Goal: Task Accomplishment & Management: Use online tool/utility

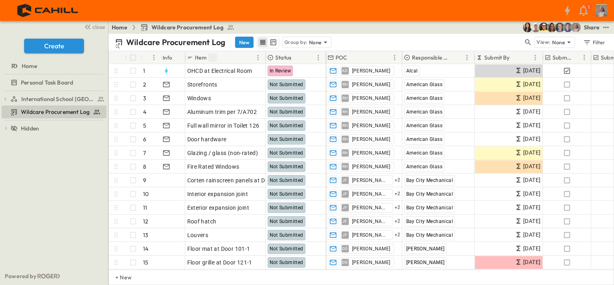
click at [209, 56] on icon "Sort" at bounding box center [212, 57] width 7 height 7
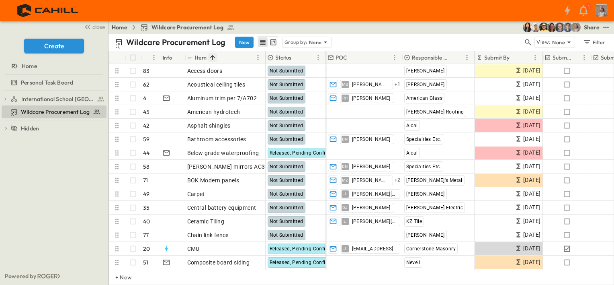
click at [211, 58] on icon "Sort" at bounding box center [212, 57] width 7 height 7
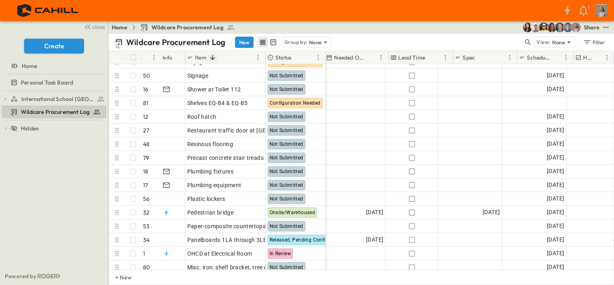
scroll to position [241, 576]
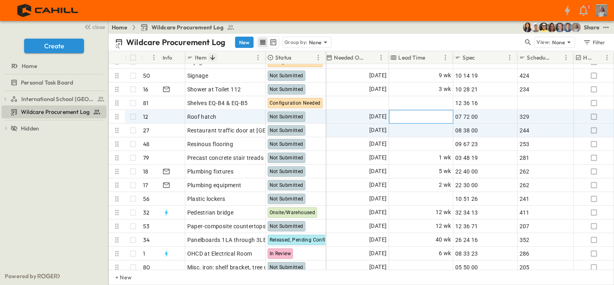
click at [434, 113] on span "Add Duration" at bounding box center [434, 117] width 35 height 8
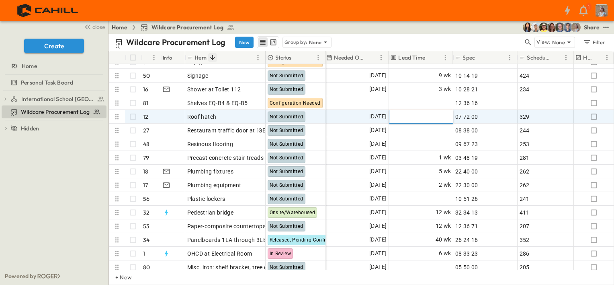
click at [398, 71] on input "*" at bounding box center [422, 66] width 59 height 9
type input "*"
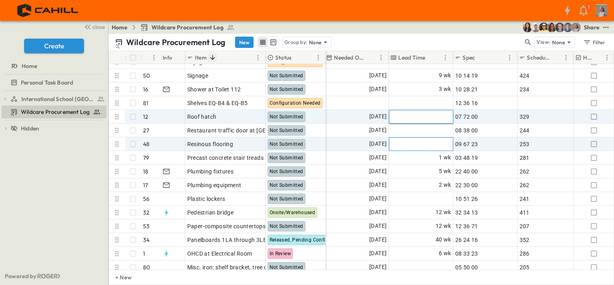
click at [427, 143] on span "Add Duration" at bounding box center [434, 144] width 35 height 8
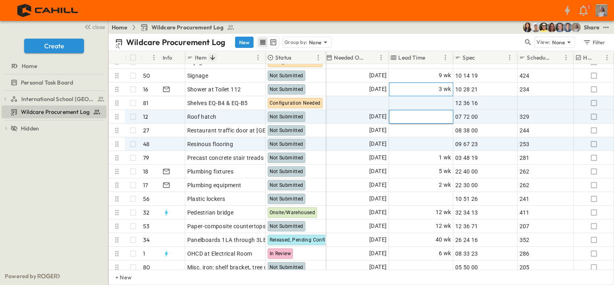
click at [439, 94] on div "3 wk" at bounding box center [422, 89] width 64 height 13
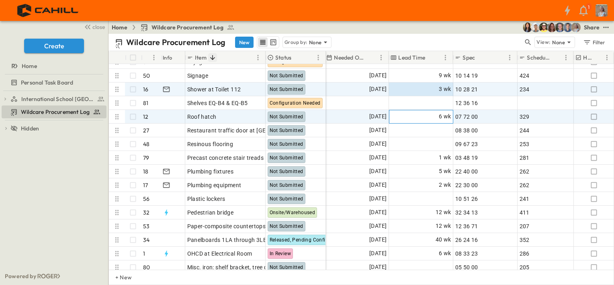
click at [442, 117] on span "6 wk" at bounding box center [445, 116] width 12 height 9
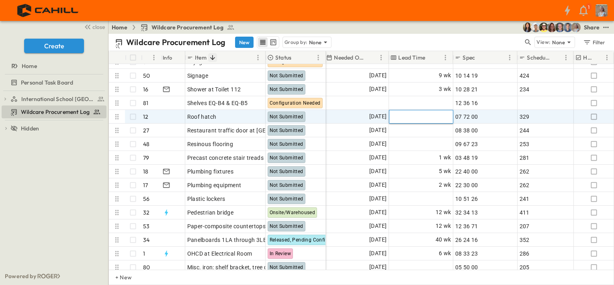
type input "*"
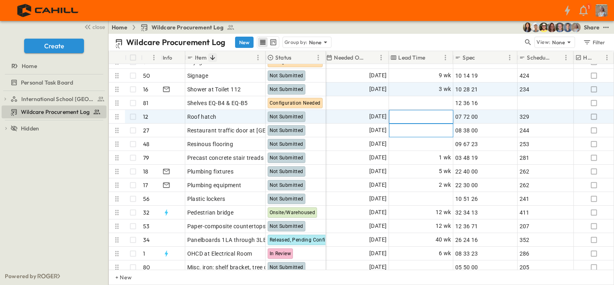
click at [418, 133] on span "Add Duration" at bounding box center [434, 130] width 35 height 8
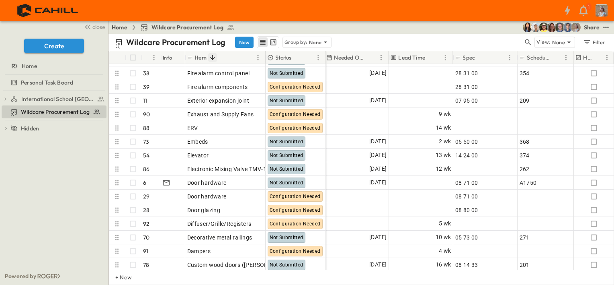
scroll to position [804, 606]
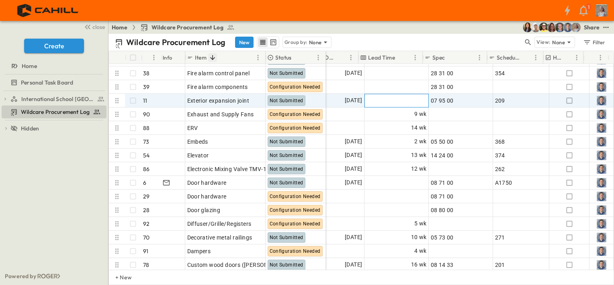
click at [402, 99] on span "Add Duration" at bounding box center [409, 101] width 35 height 8
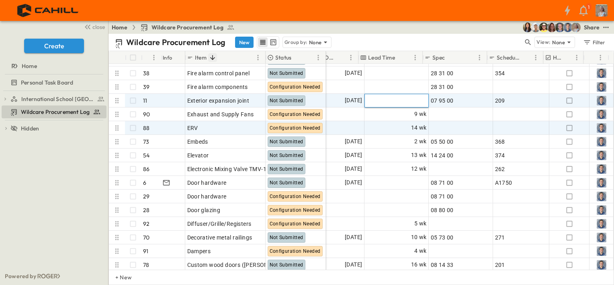
type input "*"
click at [474, 122] on div "Add Spec" at bounding box center [461, 127] width 60 height 11
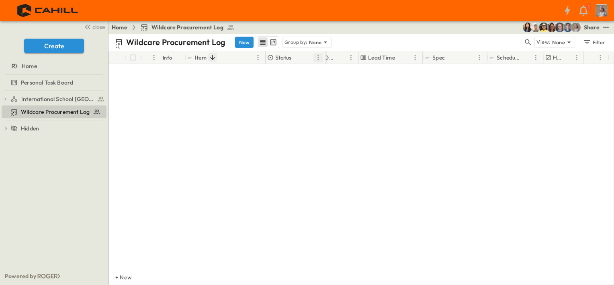
scroll to position [40, 606]
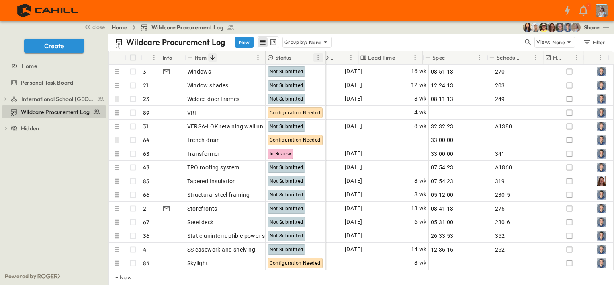
click at [314, 59] on button "Menu" at bounding box center [319, 58] width 10 height 10
click at [293, 60] on div "Status" at bounding box center [290, 57] width 46 height 13
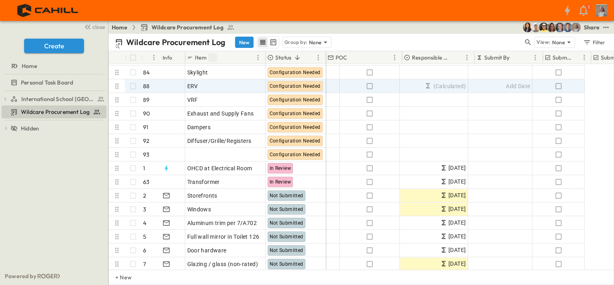
scroll to position [80, 0]
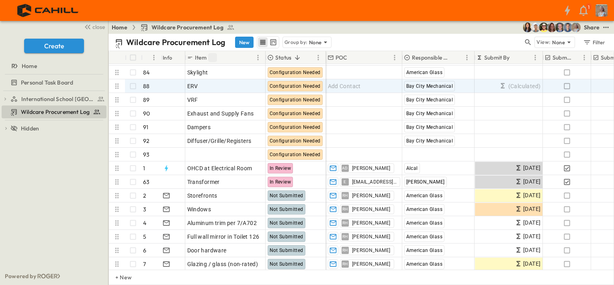
drag, startPoint x: 116, startPoint y: 27, endPoint x: 154, endPoint y: 26, distance: 38.2
click at [116, 27] on link "Home" at bounding box center [120, 27] width 16 height 8
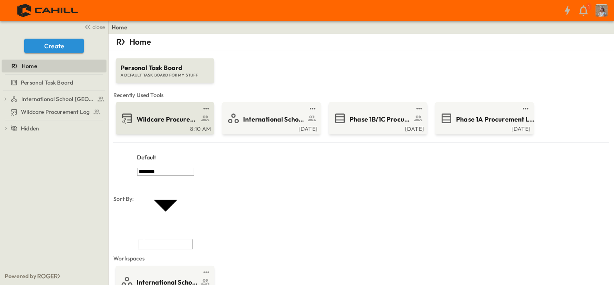
click at [166, 121] on span "Wildcare Procurement Log" at bounding box center [168, 119] width 62 height 9
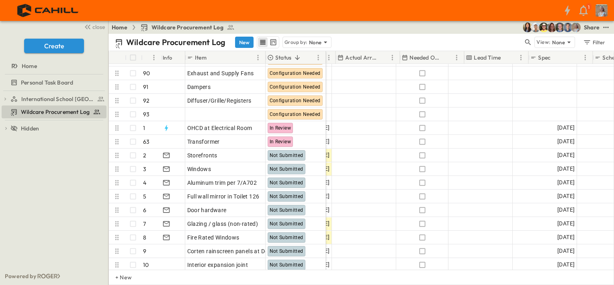
scroll to position [121, 501]
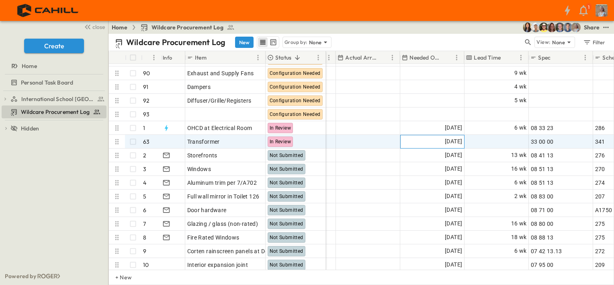
click at [445, 142] on span "[DATE]" at bounding box center [453, 141] width 17 height 9
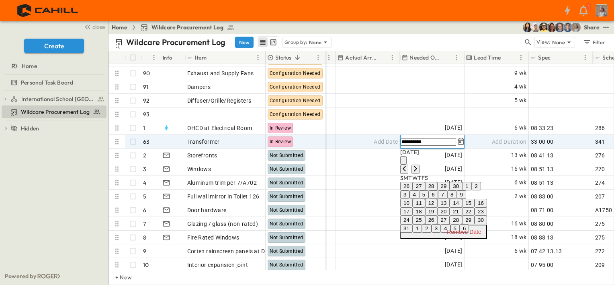
click at [452, 33] on div "Home Wildcare Procurement Log Share" at bounding box center [362, 27] width 506 height 13
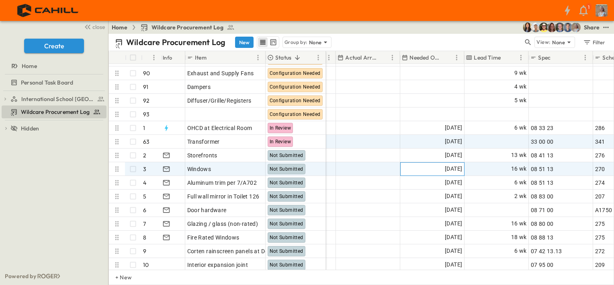
click at [445, 166] on span "[DATE]" at bounding box center [453, 168] width 17 height 9
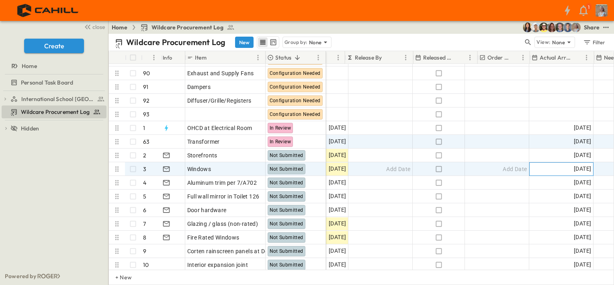
scroll to position [121, 306]
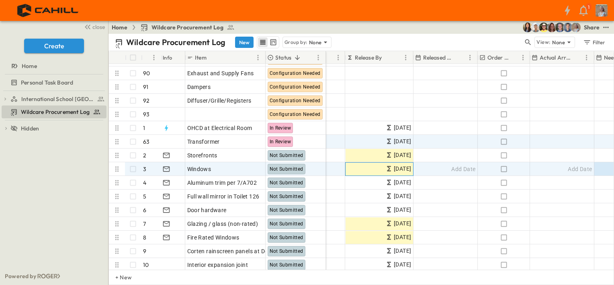
click at [401, 168] on span "[DATE]" at bounding box center [402, 168] width 17 height 9
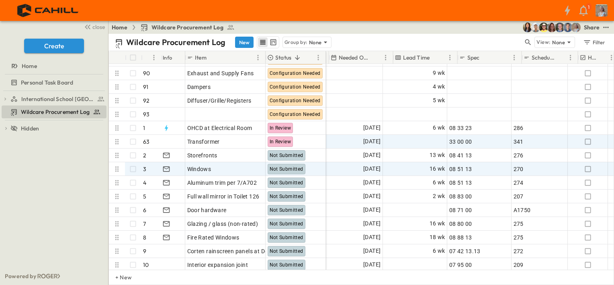
scroll to position [121, 572]
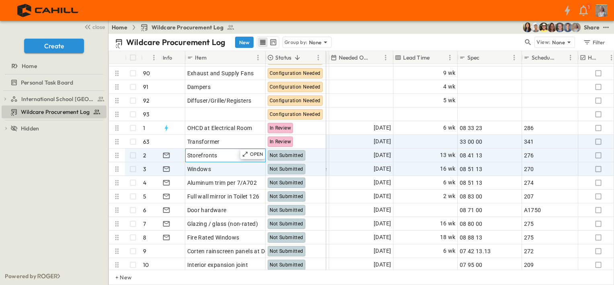
click at [224, 158] on div "Storefronts" at bounding box center [225, 155] width 76 height 11
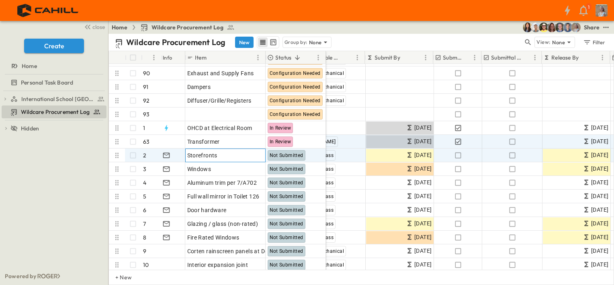
scroll to position [121, 131]
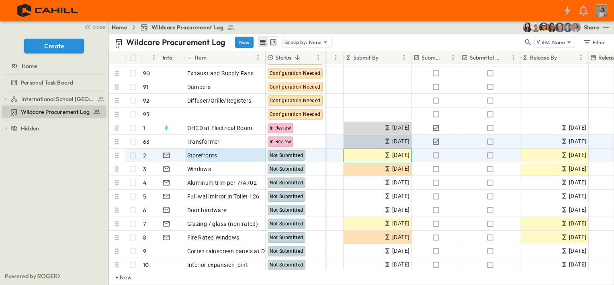
click at [395, 155] on span "[DATE]" at bounding box center [400, 154] width 17 height 9
click at [569, 157] on span "[DATE]" at bounding box center [577, 154] width 17 height 9
click at [569, 158] on span "[DATE]" at bounding box center [577, 154] width 17 height 9
click at [572, 153] on span "[DATE]" at bounding box center [577, 154] width 17 height 9
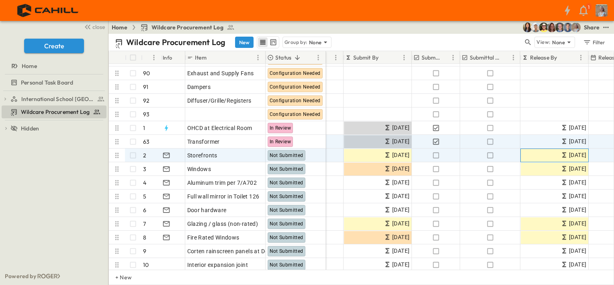
click at [572, 153] on span "[DATE]" at bounding box center [577, 154] width 17 height 9
click at [573, 154] on span "[DATE]" at bounding box center [577, 154] width 17 height 9
click at [563, 154] on icon at bounding box center [565, 154] width 4 height 5
drag, startPoint x: 563, startPoint y: 156, endPoint x: 567, endPoint y: 159, distance: 6.0
click at [567, 159] on div "[DATE]" at bounding box center [555, 155] width 68 height 13
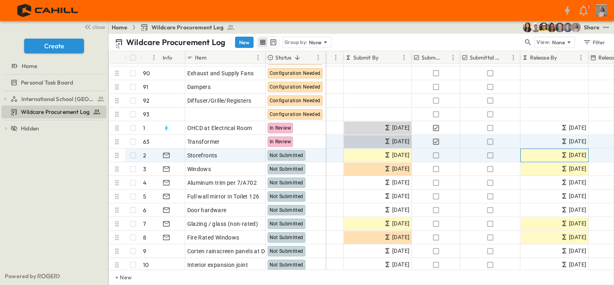
click at [570, 156] on span "[DATE]" at bounding box center [577, 154] width 17 height 9
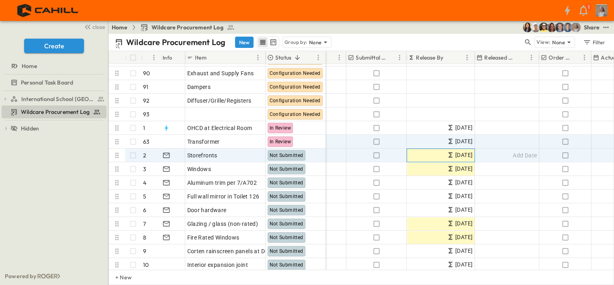
click at [457, 154] on span "[DATE]" at bounding box center [464, 154] width 17 height 9
click at [428, 56] on p "Release By" at bounding box center [429, 57] width 27 height 8
click at [468, 57] on icon "Menu" at bounding box center [467, 57] width 1 height 5
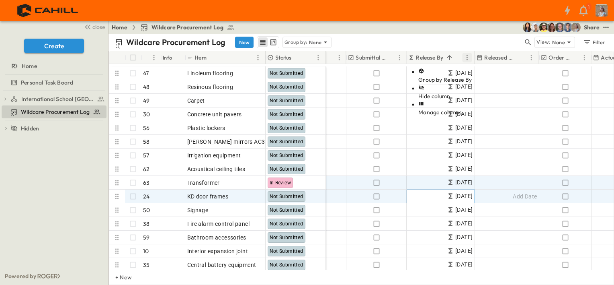
click at [458, 191] on span "[DATE]" at bounding box center [464, 195] width 17 height 9
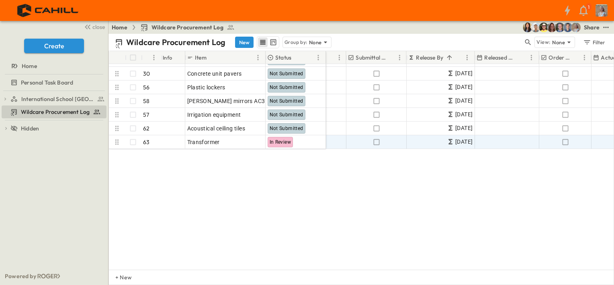
scroll to position [0, 245]
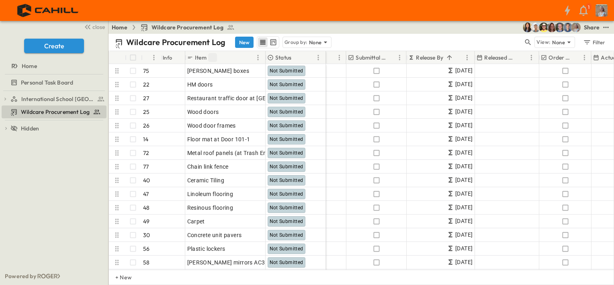
click at [213, 56] on icon "Sort" at bounding box center [212, 57] width 7 height 7
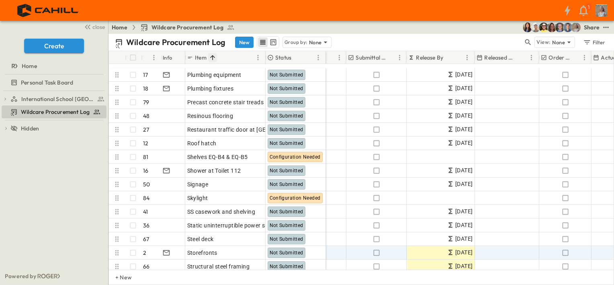
scroll to position [925, 245]
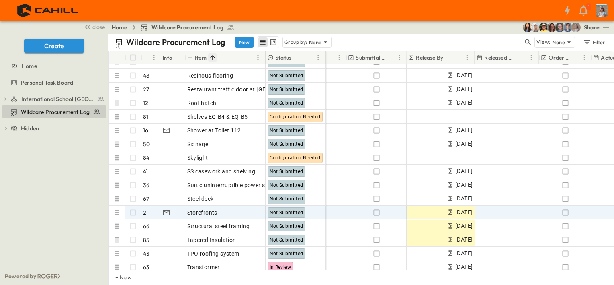
click at [457, 212] on span "[DATE]" at bounding box center [464, 211] width 17 height 9
click at [456, 213] on span "[DATE]" at bounding box center [464, 211] width 17 height 9
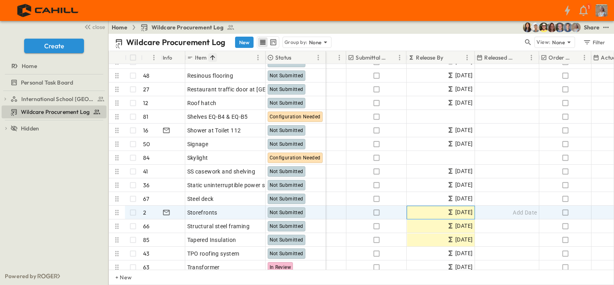
click at [456, 213] on span "[DATE]" at bounding box center [464, 211] width 17 height 9
click at [456, 212] on span "[DATE]" at bounding box center [464, 211] width 17 height 9
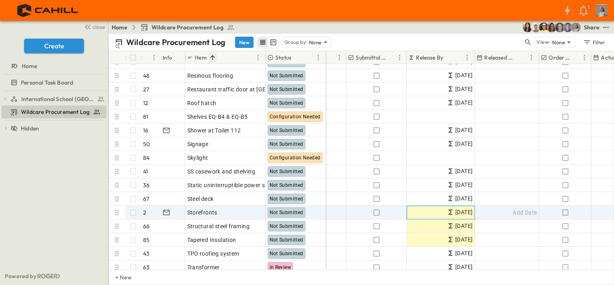
click at [460, 210] on span "[DATE]" at bounding box center [464, 211] width 17 height 9
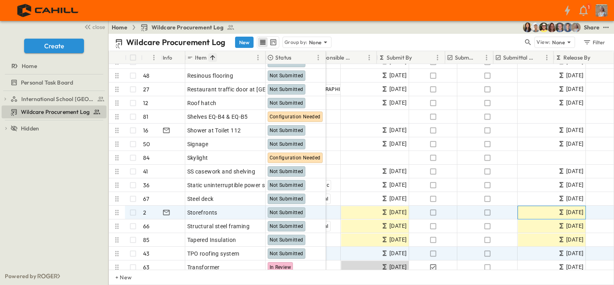
scroll to position [925, 98]
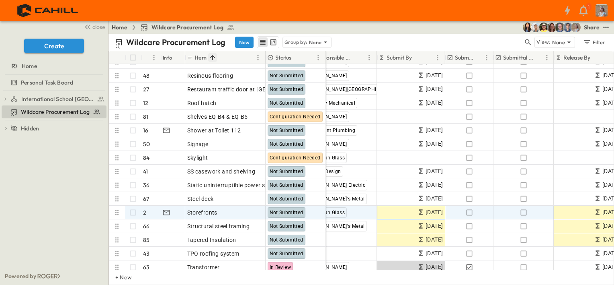
click at [417, 214] on icon at bounding box center [421, 212] width 8 height 8
click at [426, 209] on span "[DATE]" at bounding box center [434, 211] width 17 height 9
click at [426, 212] on span "[DATE]" at bounding box center [434, 211] width 17 height 9
click at [417, 213] on icon at bounding box center [421, 212] width 8 height 8
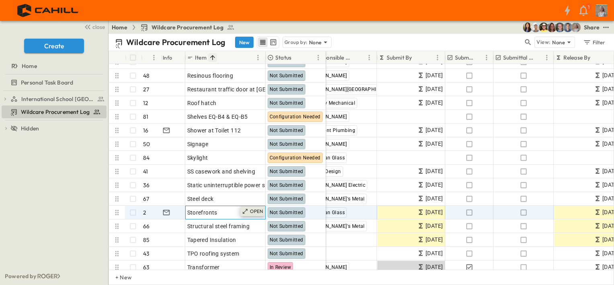
click at [253, 211] on p "OPEN" at bounding box center [257, 211] width 14 height 6
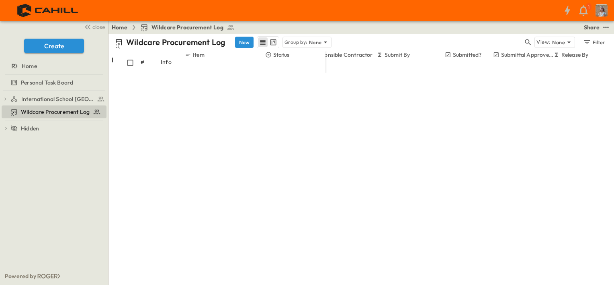
drag, startPoint x: 407, startPoint y: 217, endPoint x: 406, endPoint y: 156, distance: 60.7
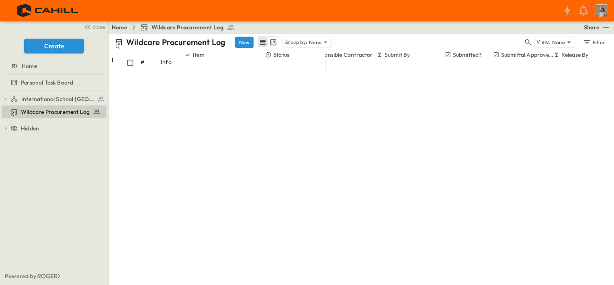
type input "**"
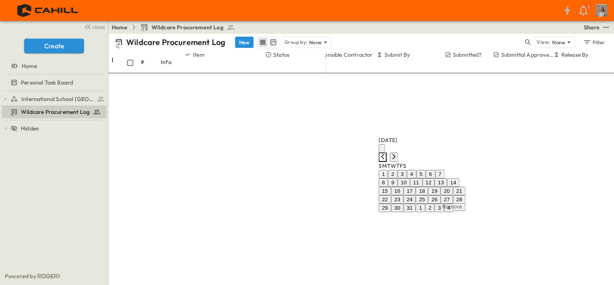
click at [386, 153] on icon "Previous month" at bounding box center [383, 156] width 6 height 6
click at [448, 187] on button "13" at bounding box center [441, 191] width 12 height 8
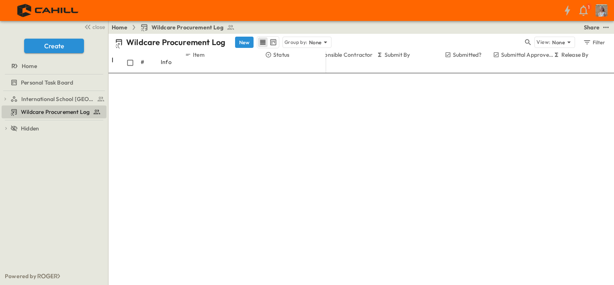
scroll to position [0, 0]
drag, startPoint x: 410, startPoint y: 212, endPoint x: 409, endPoint y: 221, distance: 8.5
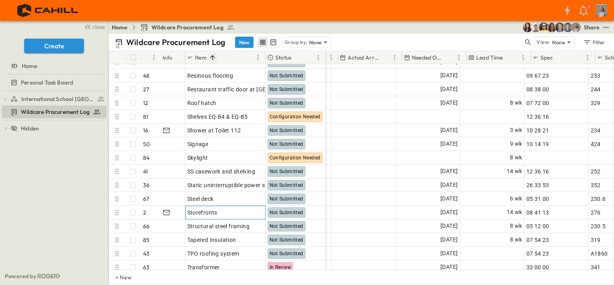
scroll to position [925, 499]
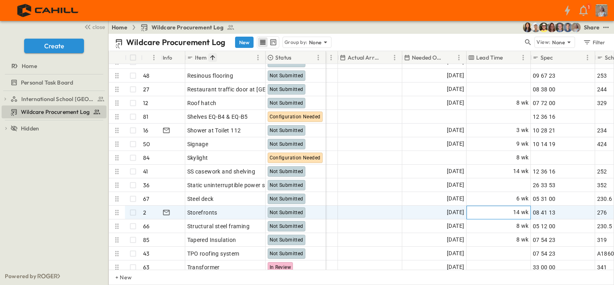
click at [513, 212] on span "14 wk" at bounding box center [521, 211] width 16 height 9
type input "**"
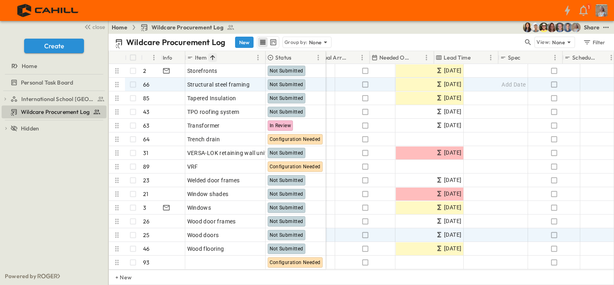
scroll to position [1072, 531]
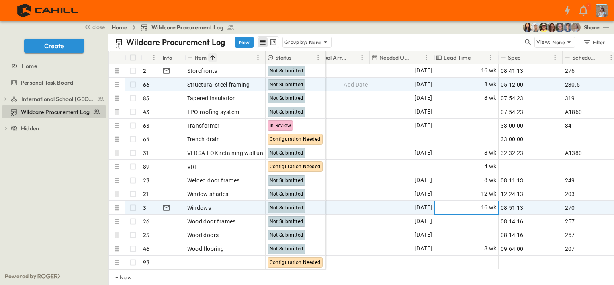
click at [463, 201] on div "16 wk" at bounding box center [467, 207] width 64 height 13
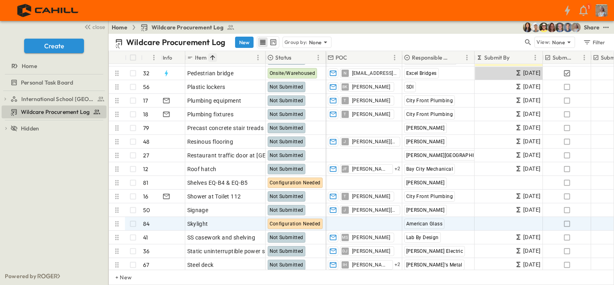
scroll to position [871, 0]
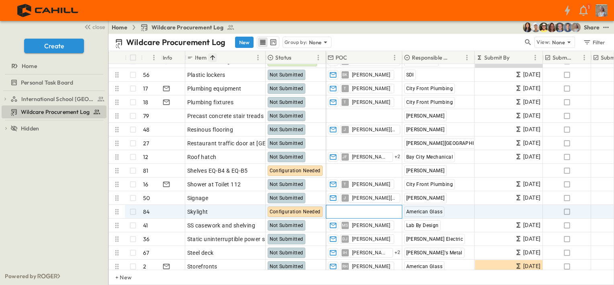
click at [347, 214] on span "Add Contact" at bounding box center [344, 211] width 33 height 8
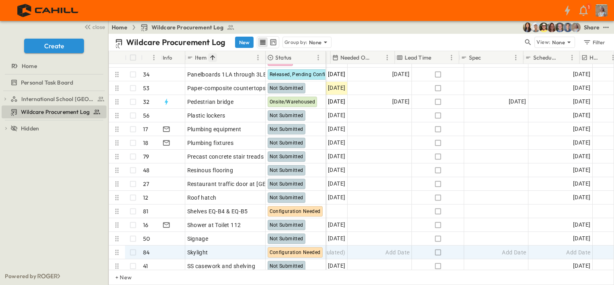
scroll to position [830, 570]
